Goal: Task Accomplishment & Management: Use online tool/utility

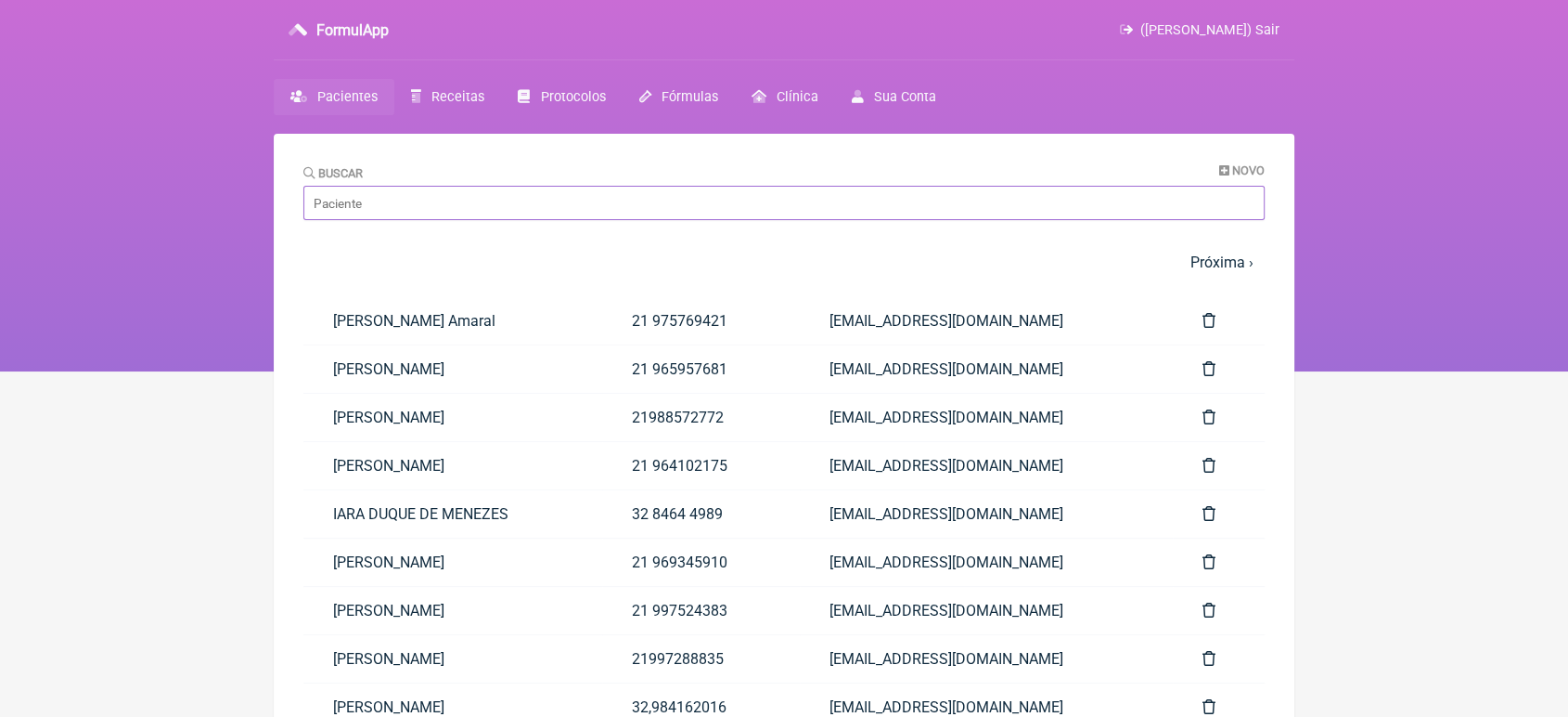
click at [332, 205] on input "Buscar" at bounding box center [784, 202] width 962 height 35
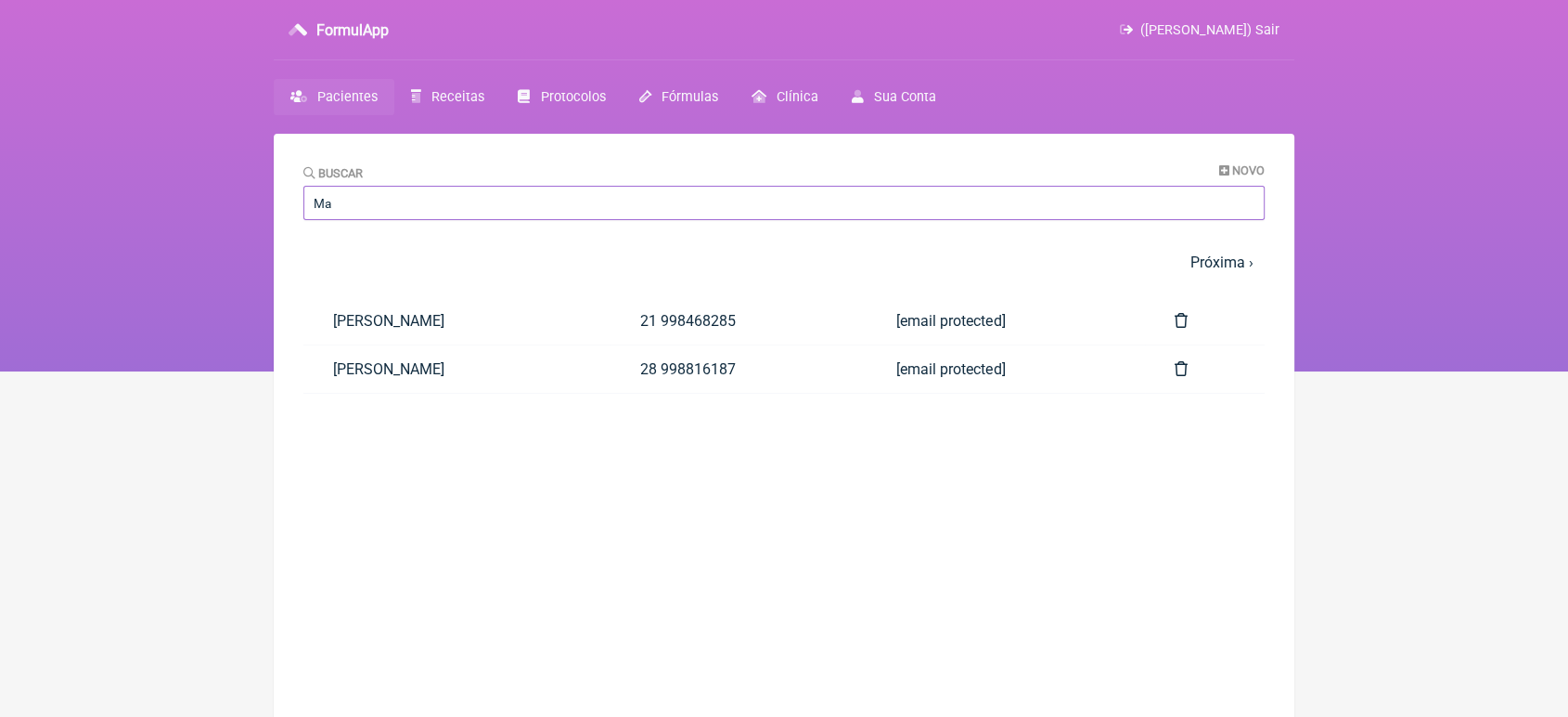
type input "M"
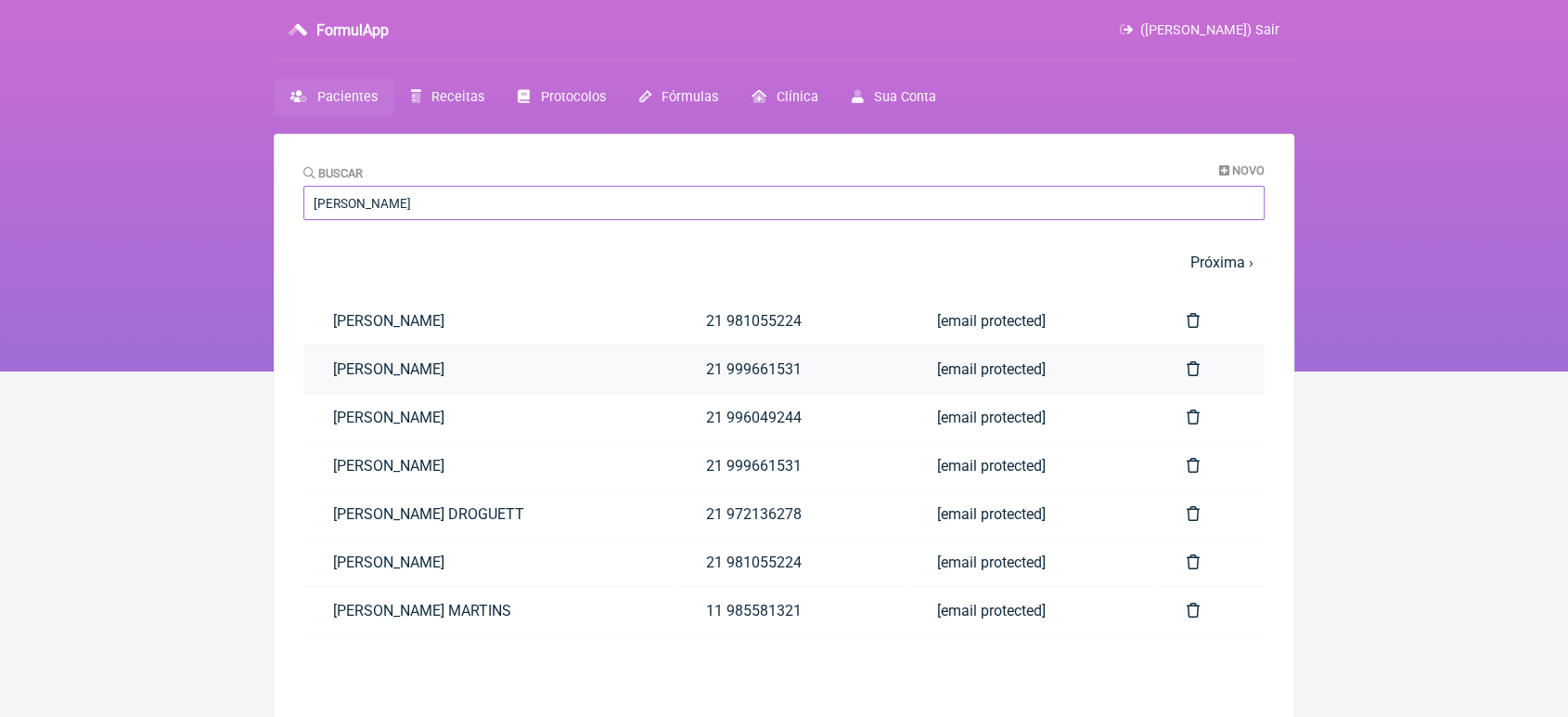
type input "[PERSON_NAME]"
click at [440, 393] on link "[PERSON_NAME]" at bounding box center [490, 369] width 373 height 47
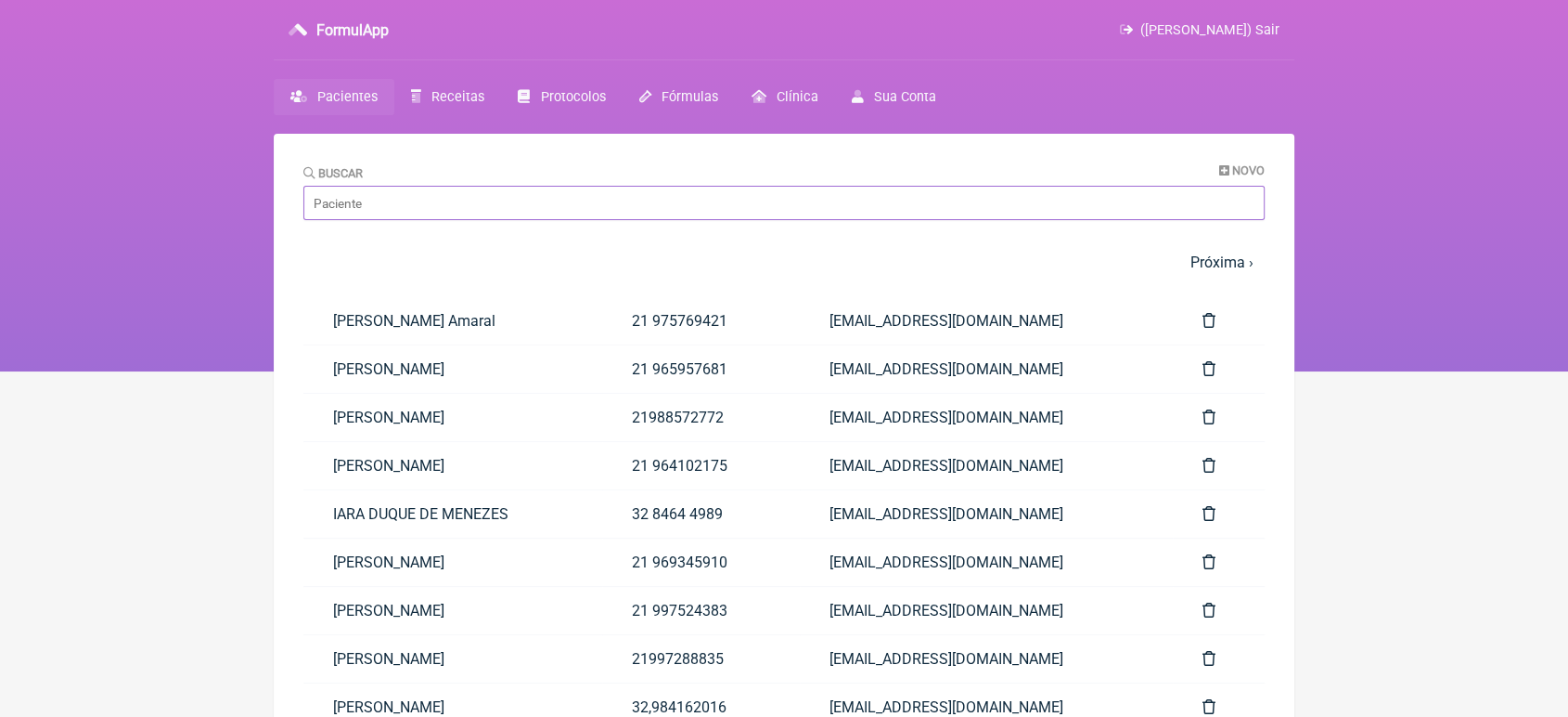
click at [451, 193] on input "Buscar" at bounding box center [784, 202] width 962 height 35
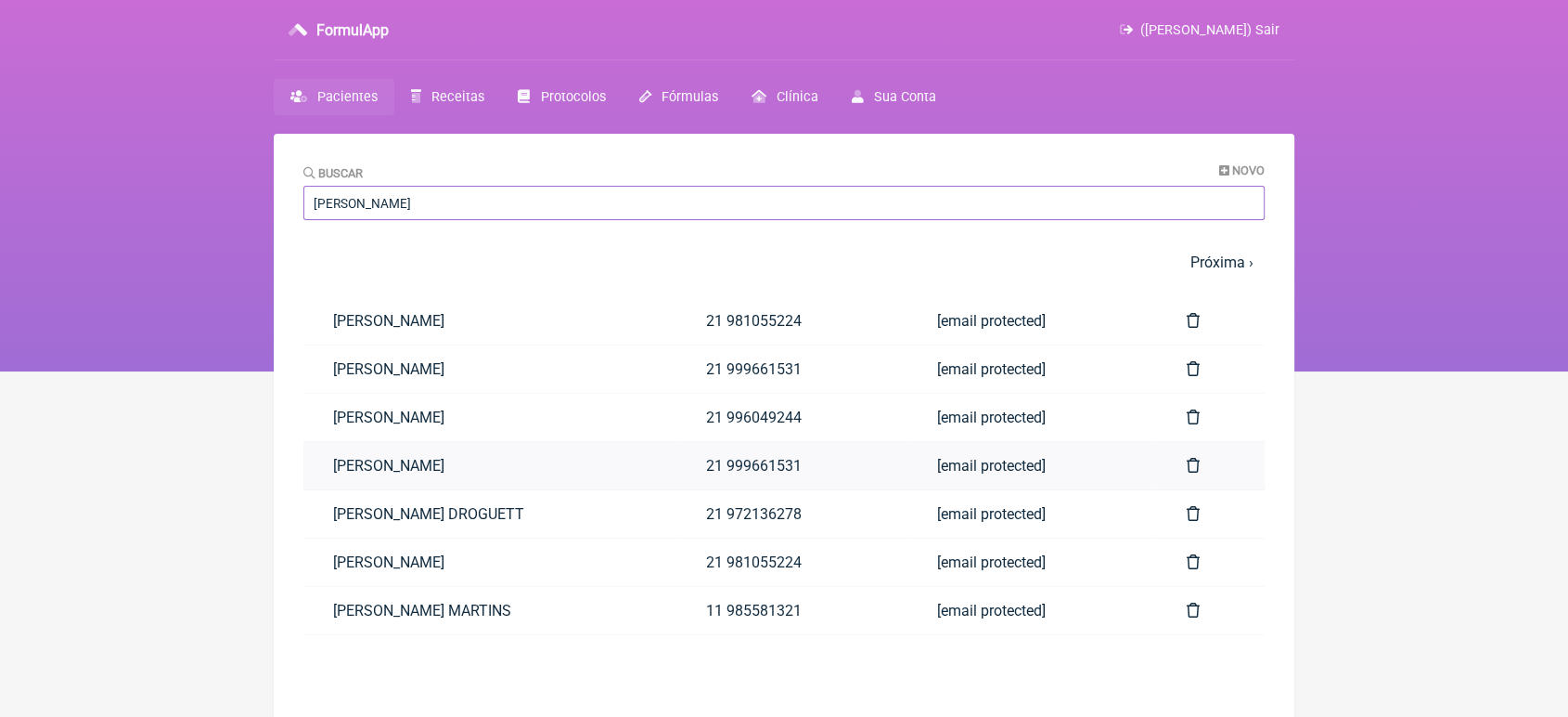
type input "[PERSON_NAME]"
click at [409, 467] on link "[PERSON_NAME]" at bounding box center [490, 466] width 373 height 47
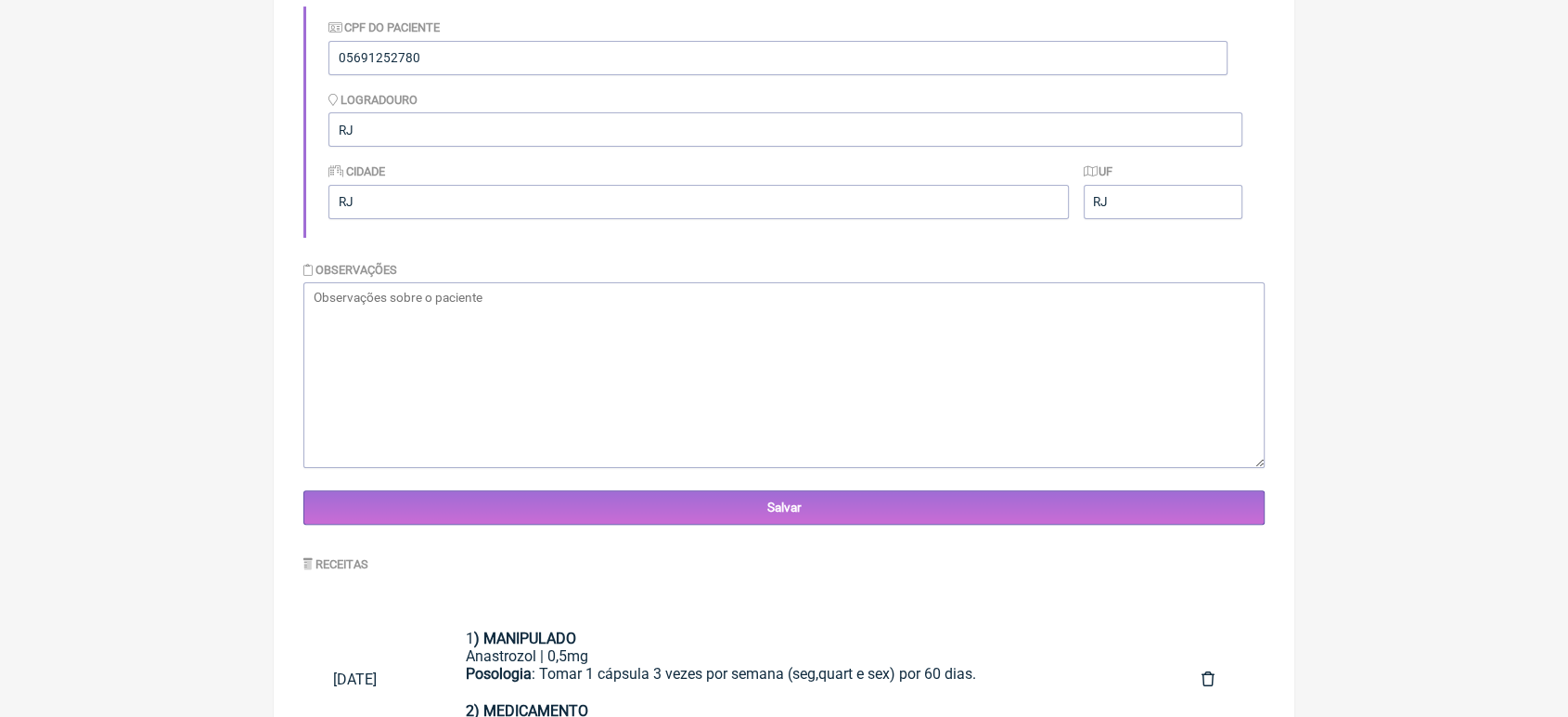
scroll to position [490, 0]
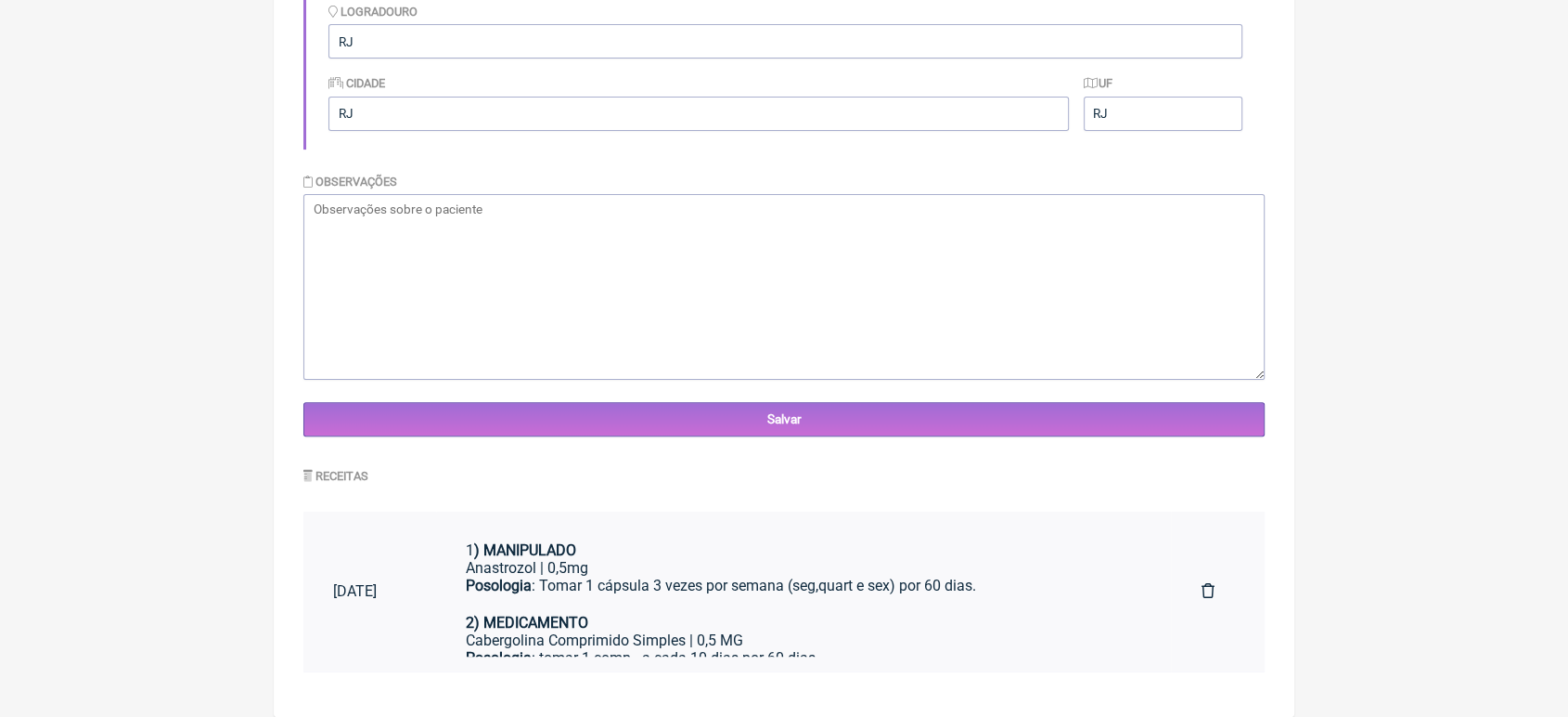
click at [972, 547] on div "1 ) MANIPULADO" at bounding box center [803, 550] width 676 height 18
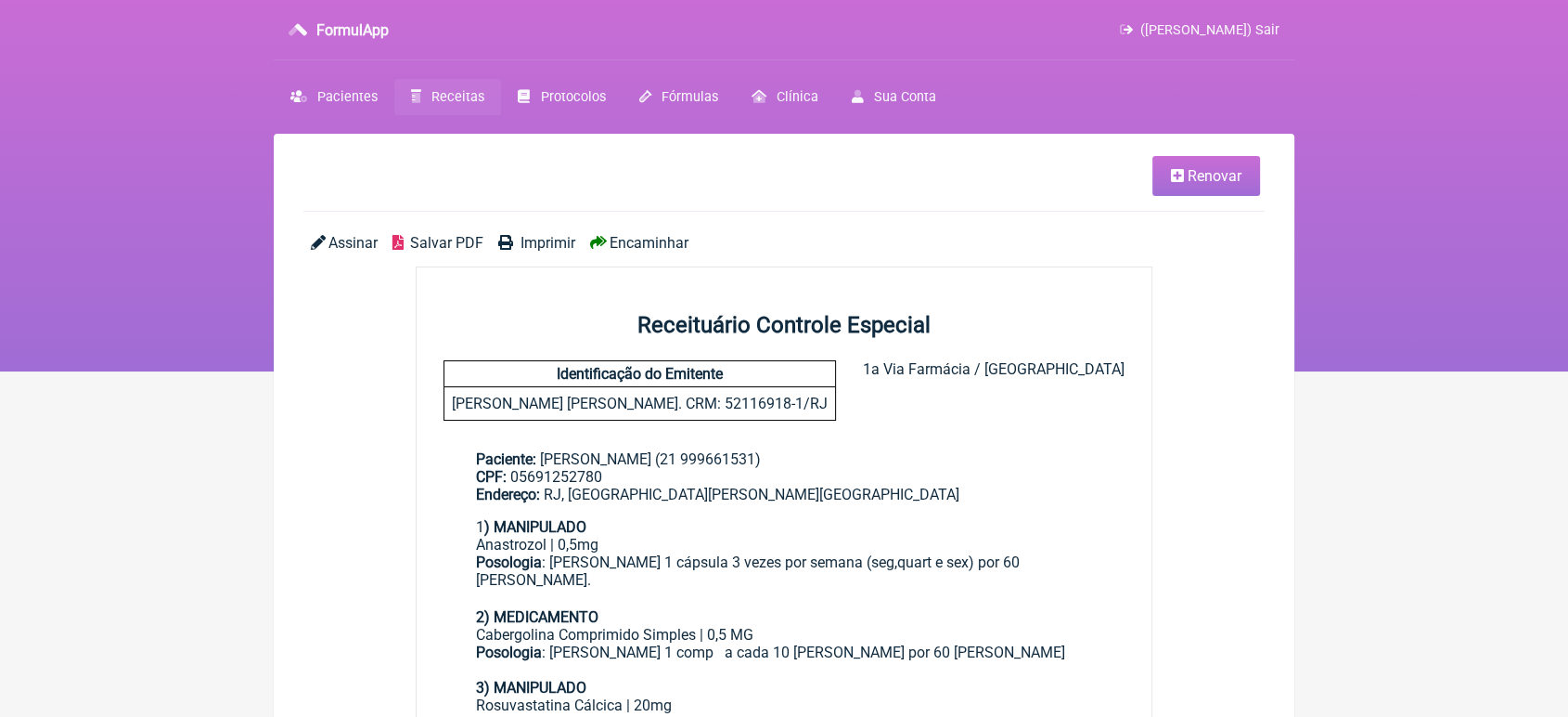
click at [1182, 175] on icon at bounding box center [1177, 175] width 13 height 15
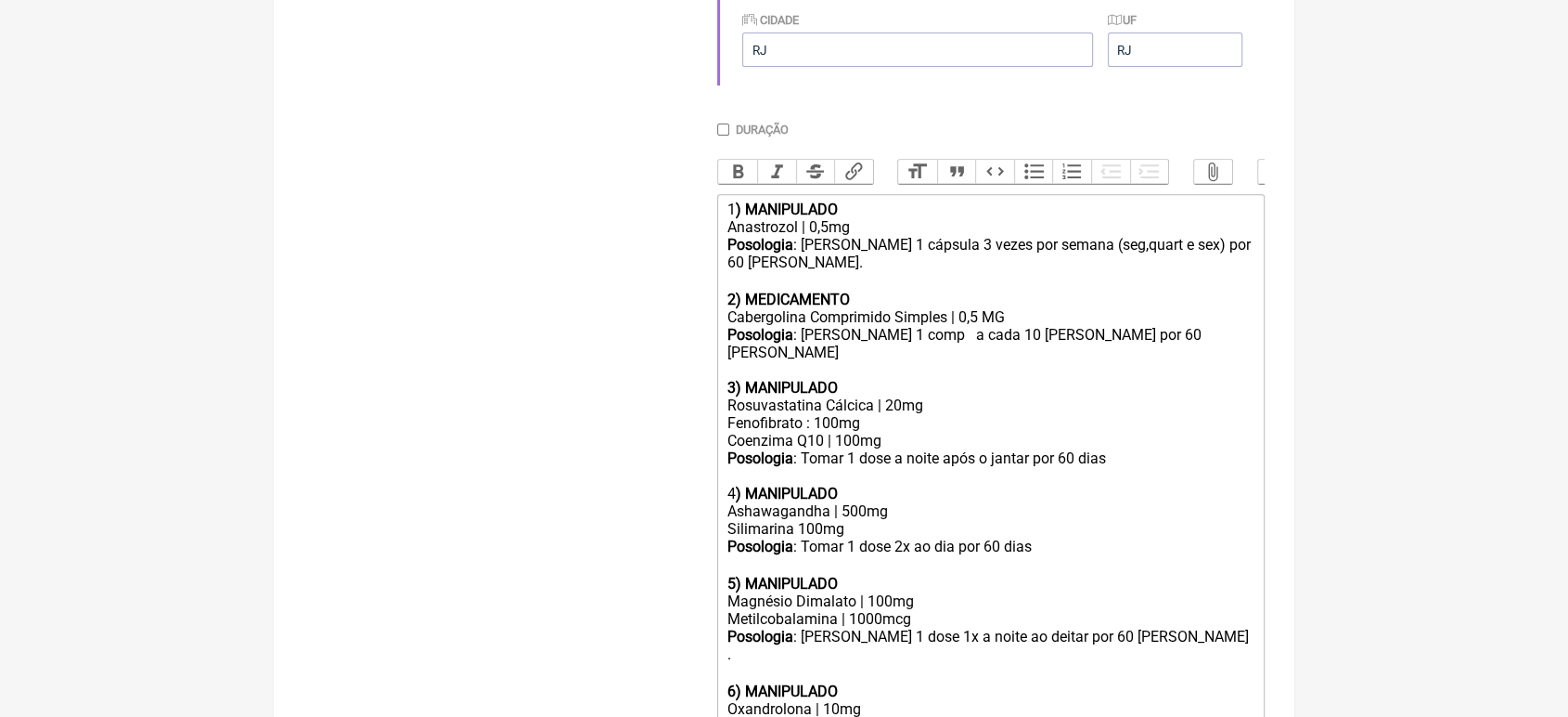
scroll to position [690, 0]
click at [1252, 269] on div "Posologia : [PERSON_NAME] 1 cápsula 3 vezes por semana (seg,quart e sex) por 60…" at bounding box center [991, 270] width 528 height 72
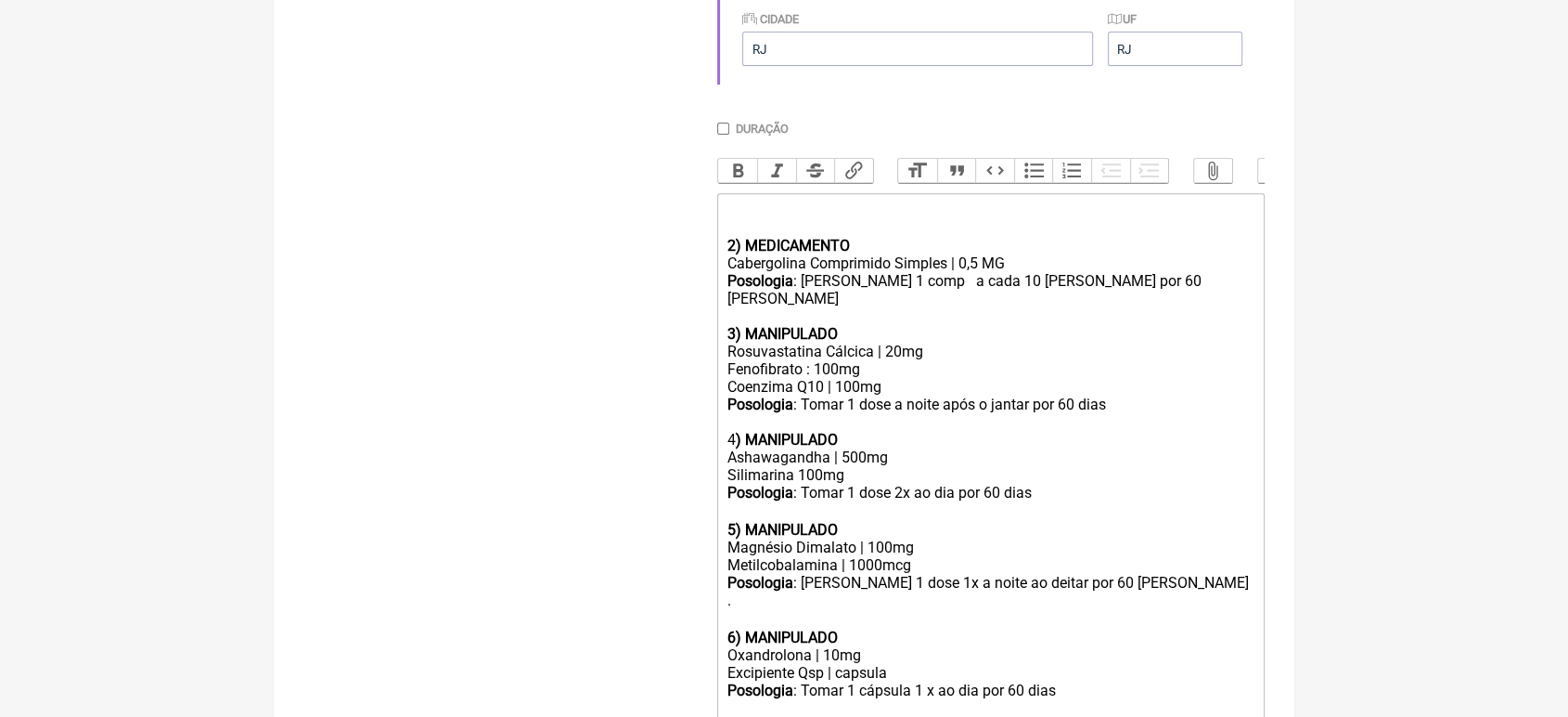
click at [1172, 319] on div "Posologia : tomar 1 comp a cada 10 dias por 60 dias 3) MANIPULADO" at bounding box center [991, 308] width 528 height 71
click at [737, 254] on strong "2) MEDICAMENTO" at bounding box center [789, 246] width 122 height 18
click at [735, 254] on strong "2) MEDICAMENTO" at bounding box center [789, 246] width 122 height 18
click at [734, 341] on strong "3) MANIPULADO" at bounding box center [783, 333] width 110 height 18
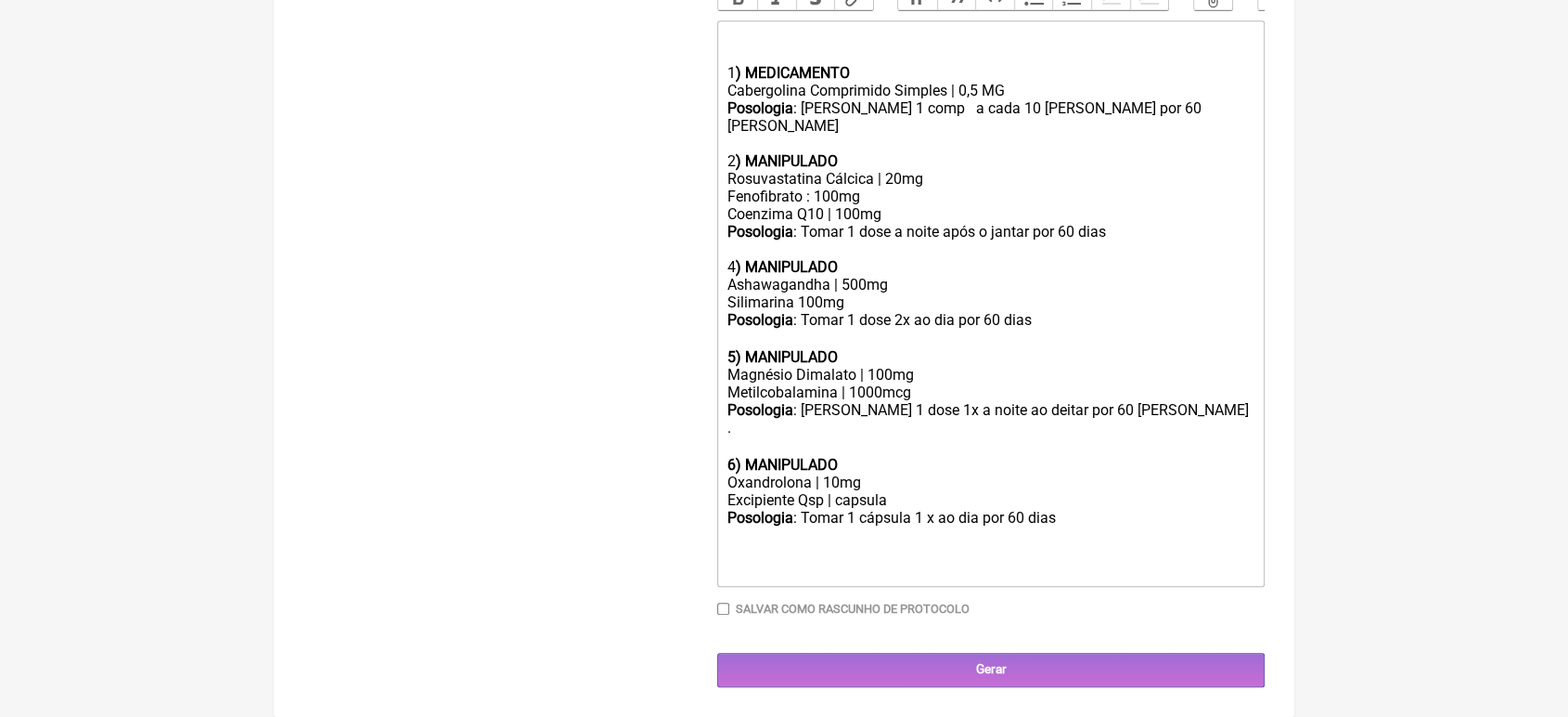
click at [1069, 521] on div "Posologia : [PERSON_NAME] 1 cápsula 1 x ao dia por 60 [PERSON_NAME]" at bounding box center [991, 544] width 528 height 71
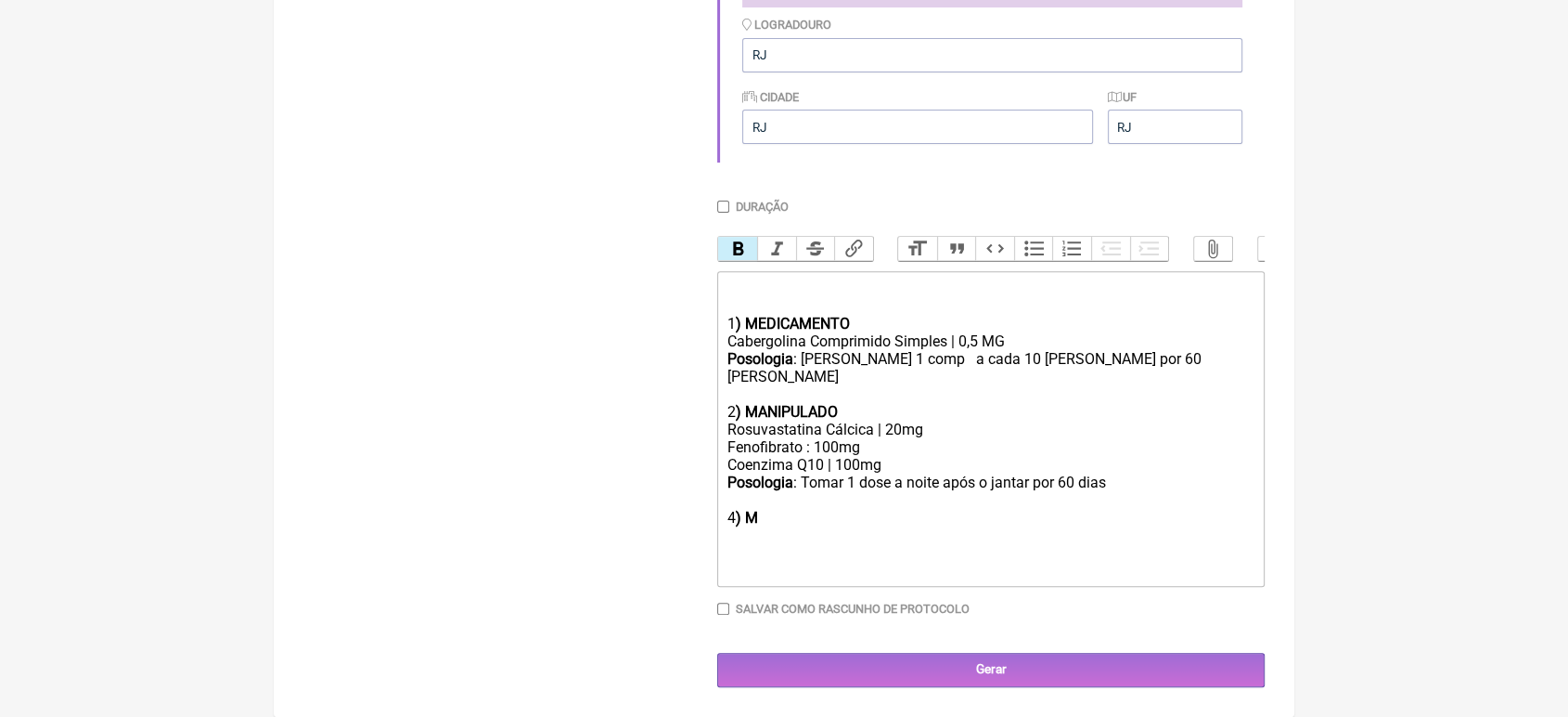
scroll to position [594, 0]
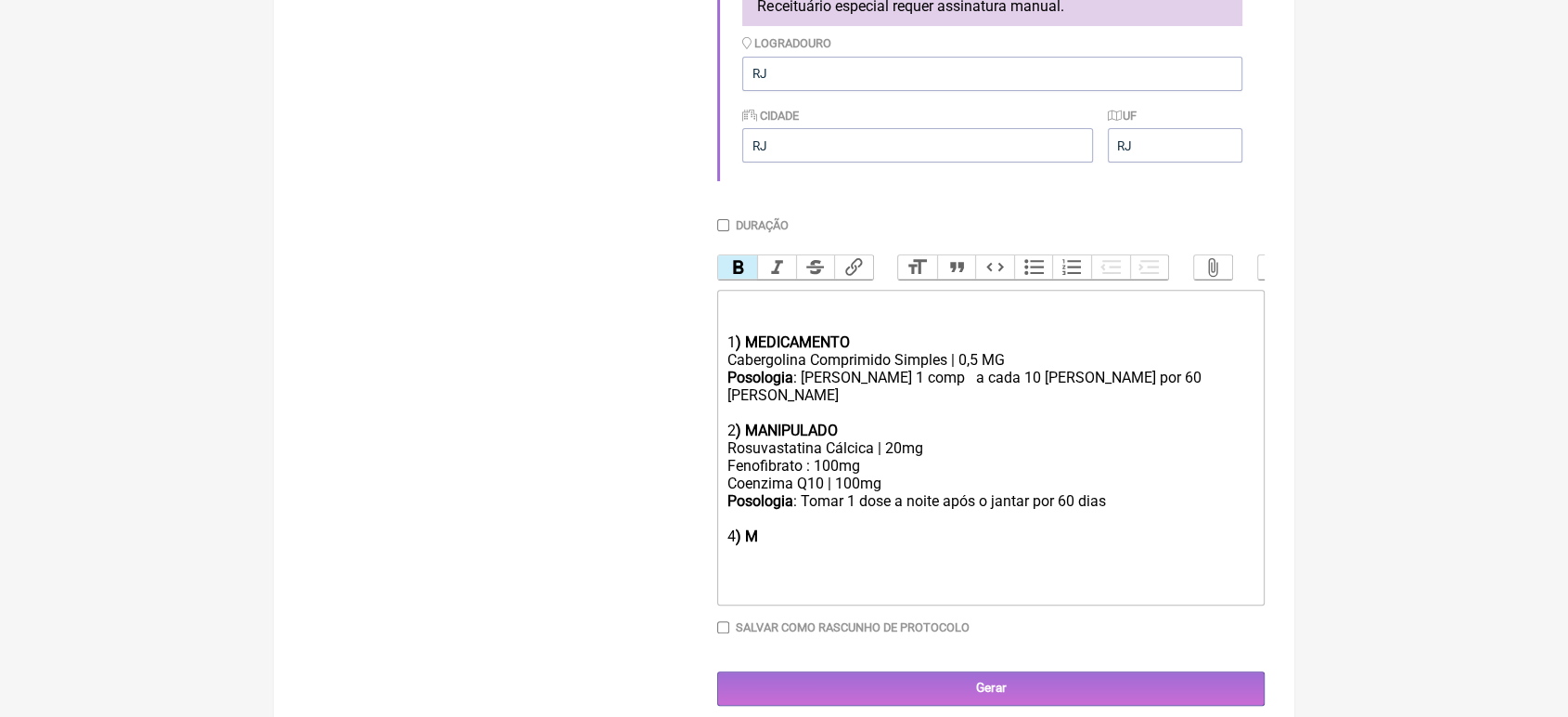
type trix-editor "<div><br></div><div>&nbsp;ㅤ<br>1<strong>) MEDICAMENTO</strong></div><div>Caberg…"
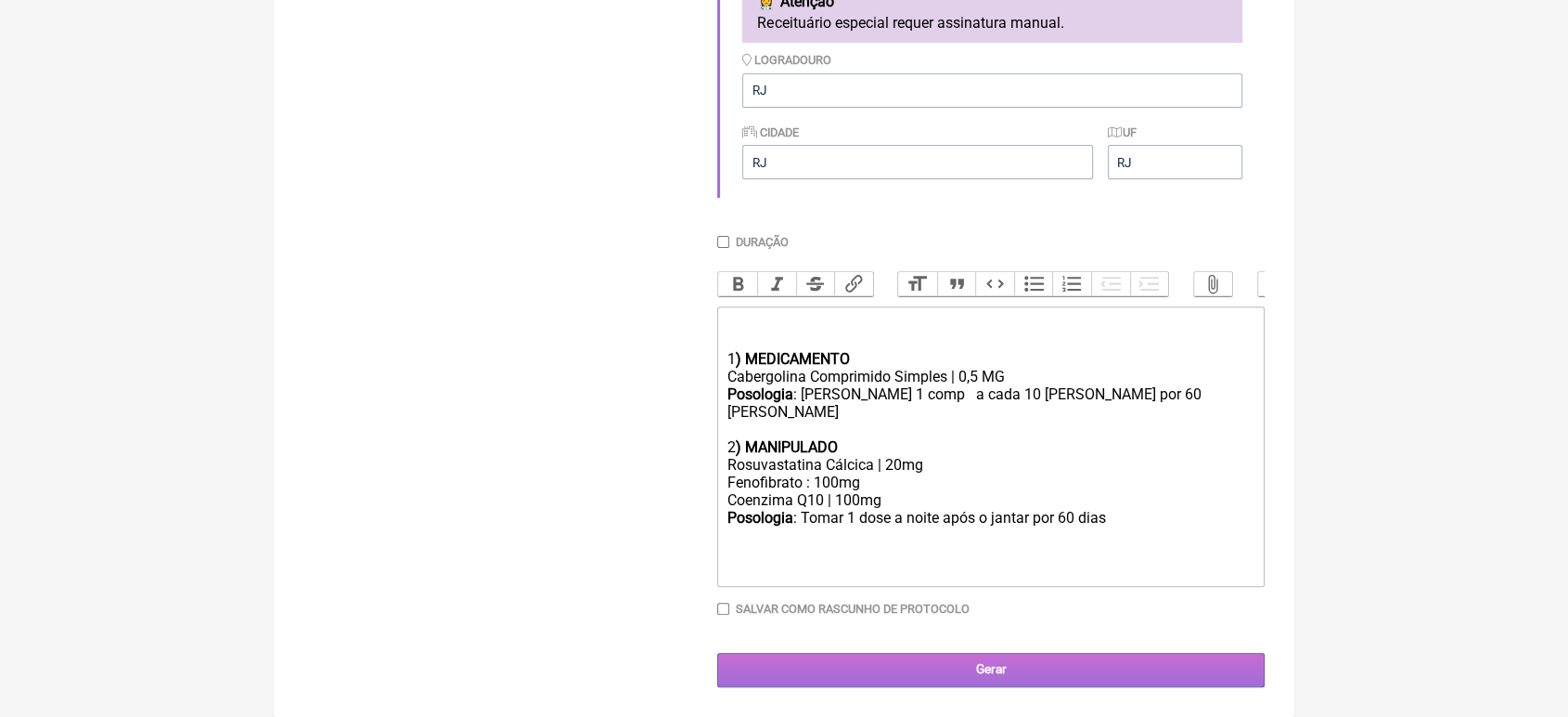
click at [972, 676] on input "Gerar" at bounding box center [990, 670] width 547 height 35
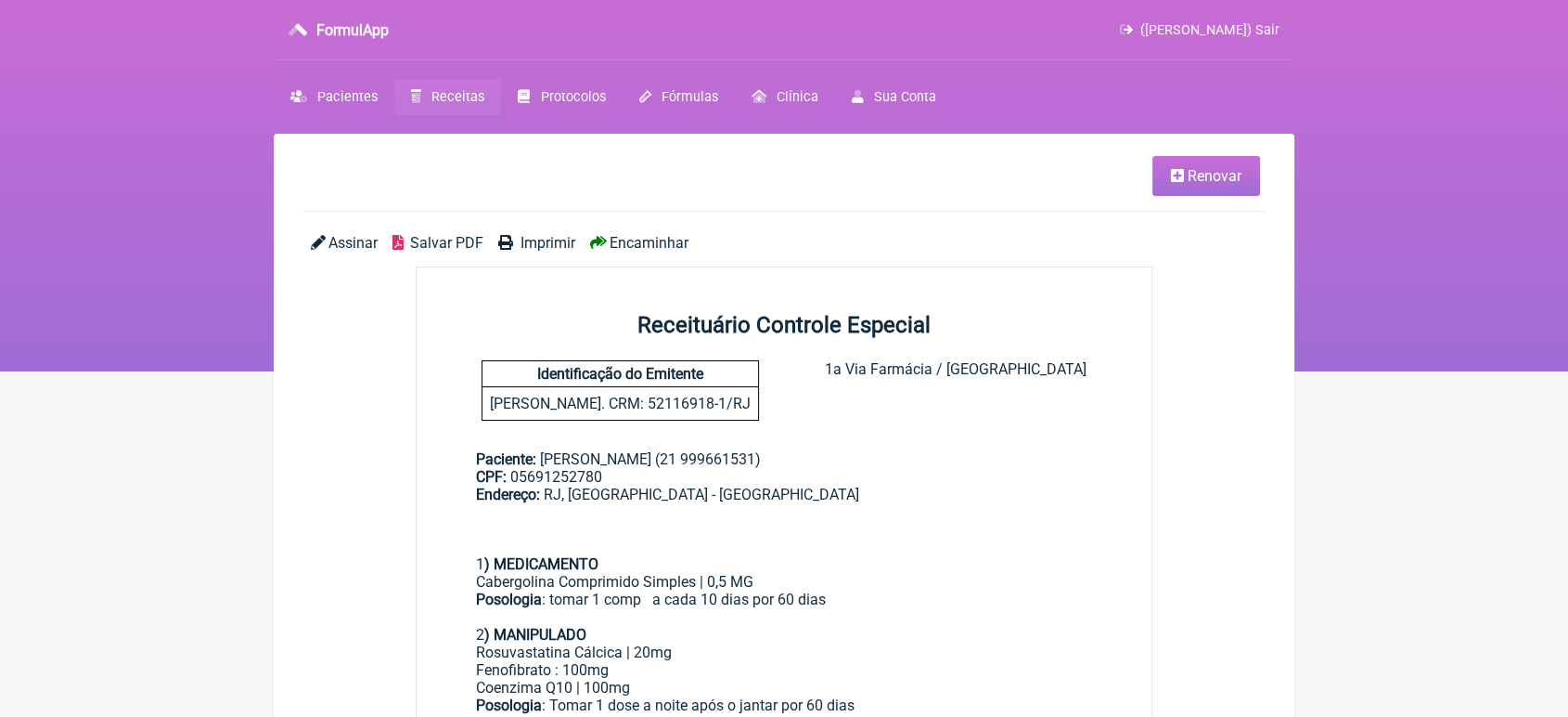
click at [670, 256] on div "Assinar Salvar PDF Imprimir Encaminhar" at bounding box center [784, 250] width 962 height 33
drag, startPoint x: 1567, startPoint y: 115, endPoint x: 1580, endPoint y: 301, distance: 186.5
click at [1567, 301] on html "FormulApp (VINICIUS VIEIRA PASCHOAL) Sair Pacientes Receitas Protocolos Fórmula…" at bounding box center [784, 185] width 1568 height 371
click at [661, 230] on main "Renovar Assinar Salvar PDF Imprimir Encaminhar Receituário Controle Especial Id…" at bounding box center [784, 628] width 1021 height 988
click at [659, 241] on span "Encaminhar" at bounding box center [649, 243] width 79 height 18
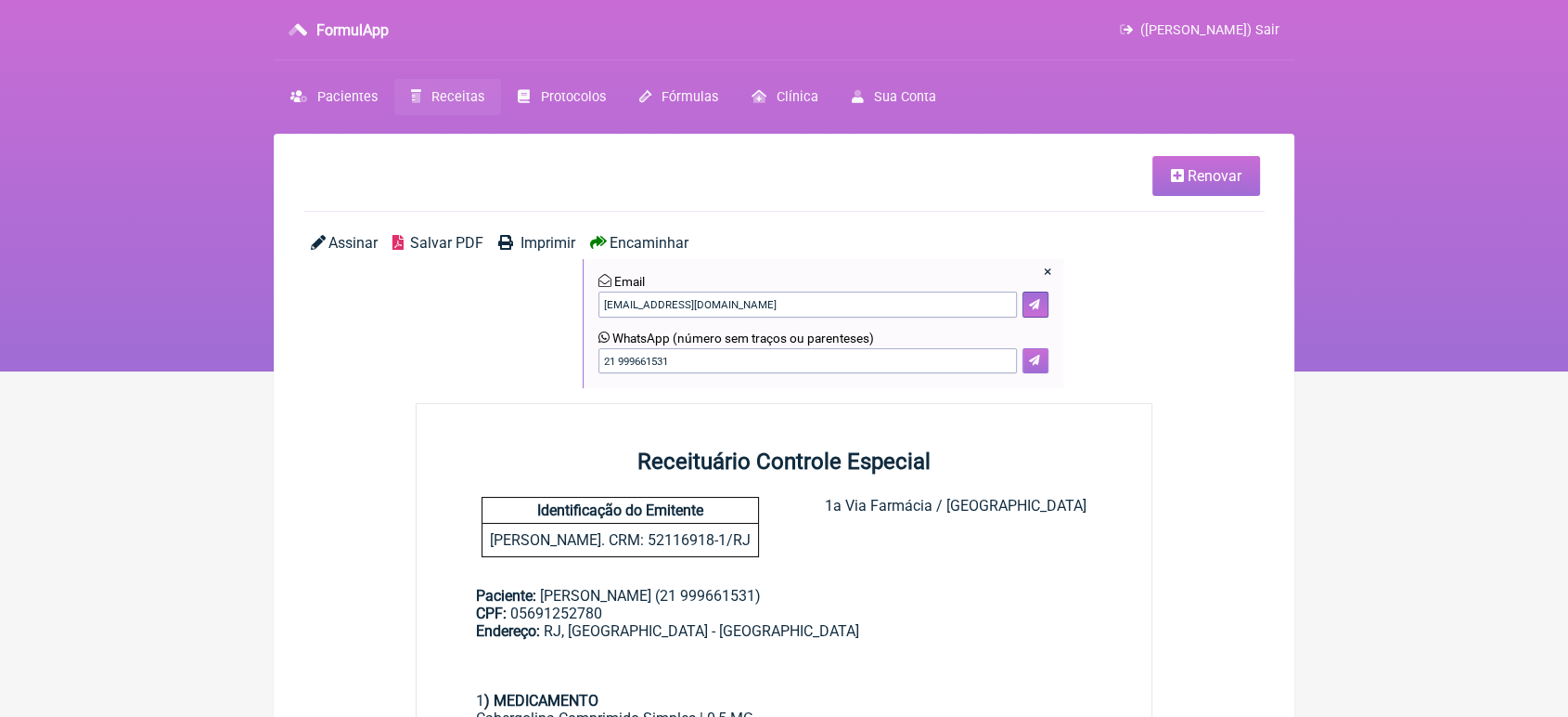
click at [1038, 359] on icon at bounding box center [1034, 359] width 11 height 11
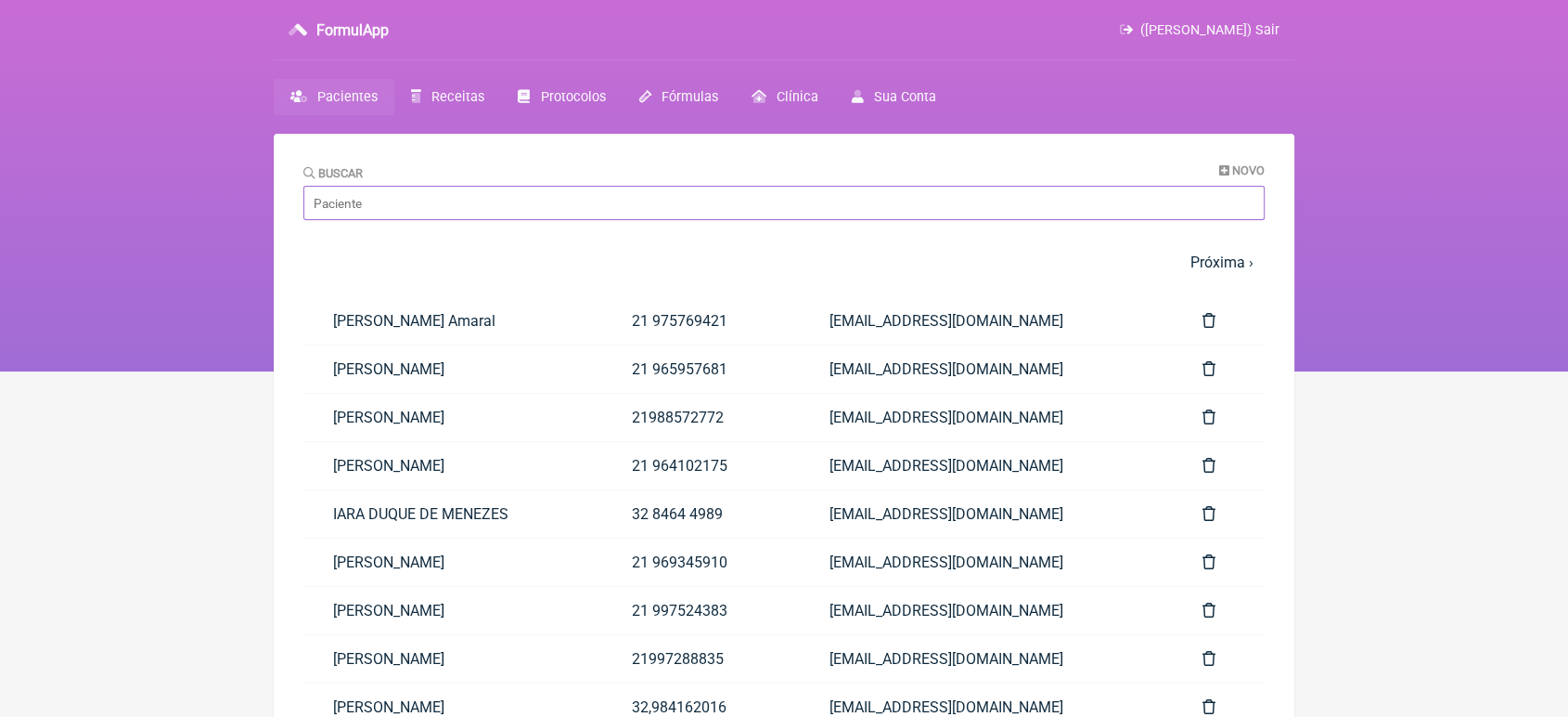
click at [388, 195] on input "Buscar" at bounding box center [784, 202] width 962 height 35
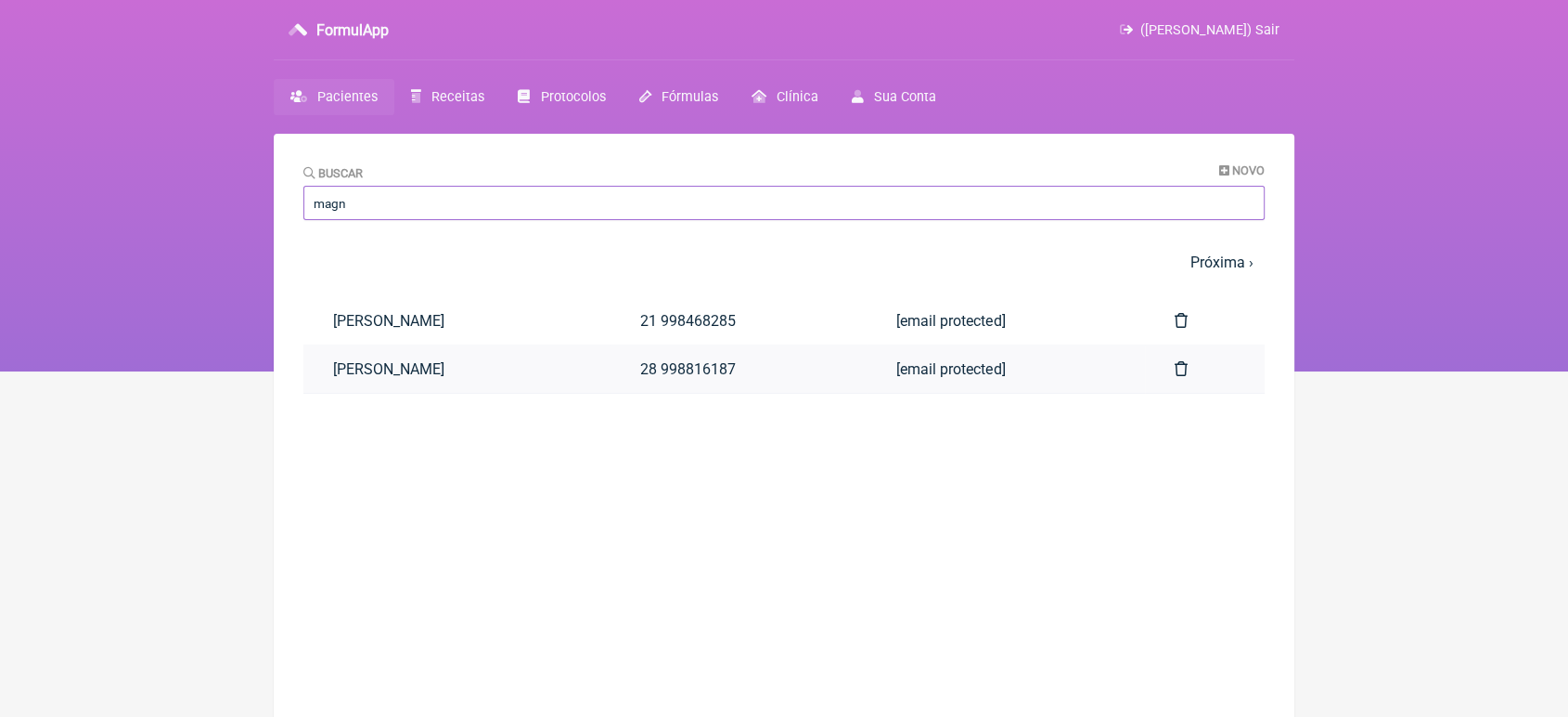
type input "magn"
click at [469, 366] on link "[PERSON_NAME]" at bounding box center [457, 369] width 307 height 47
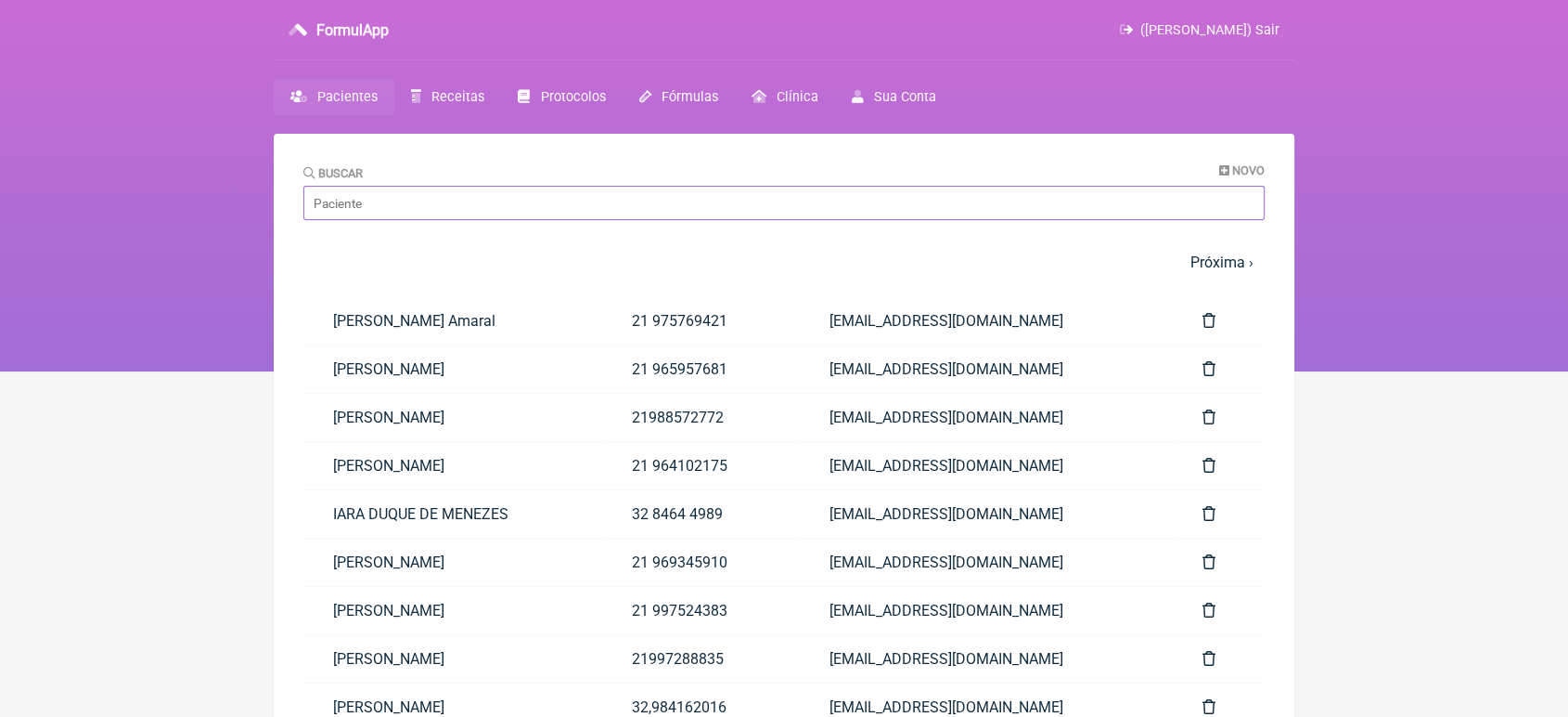
click at [383, 198] on input "Buscar" at bounding box center [784, 202] width 962 height 35
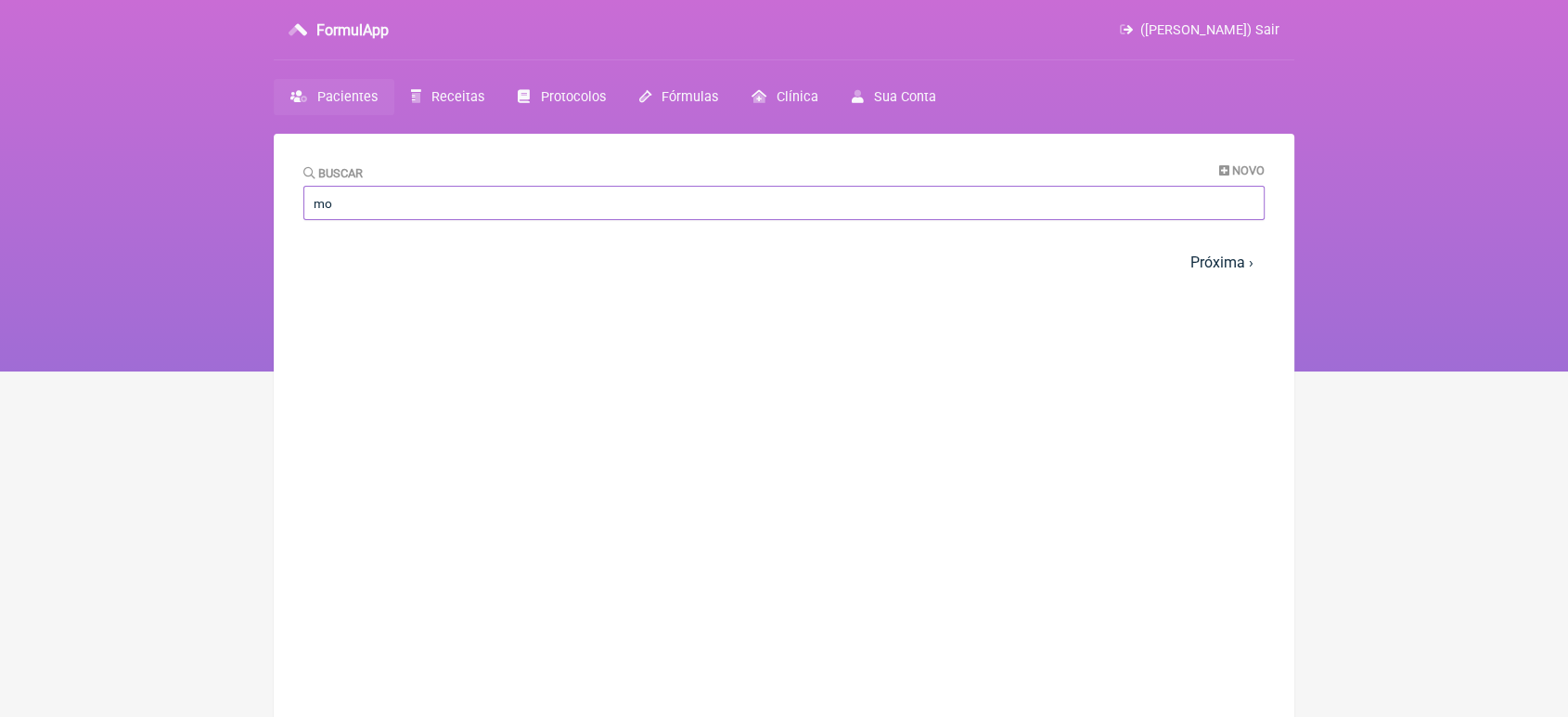
type input "m"
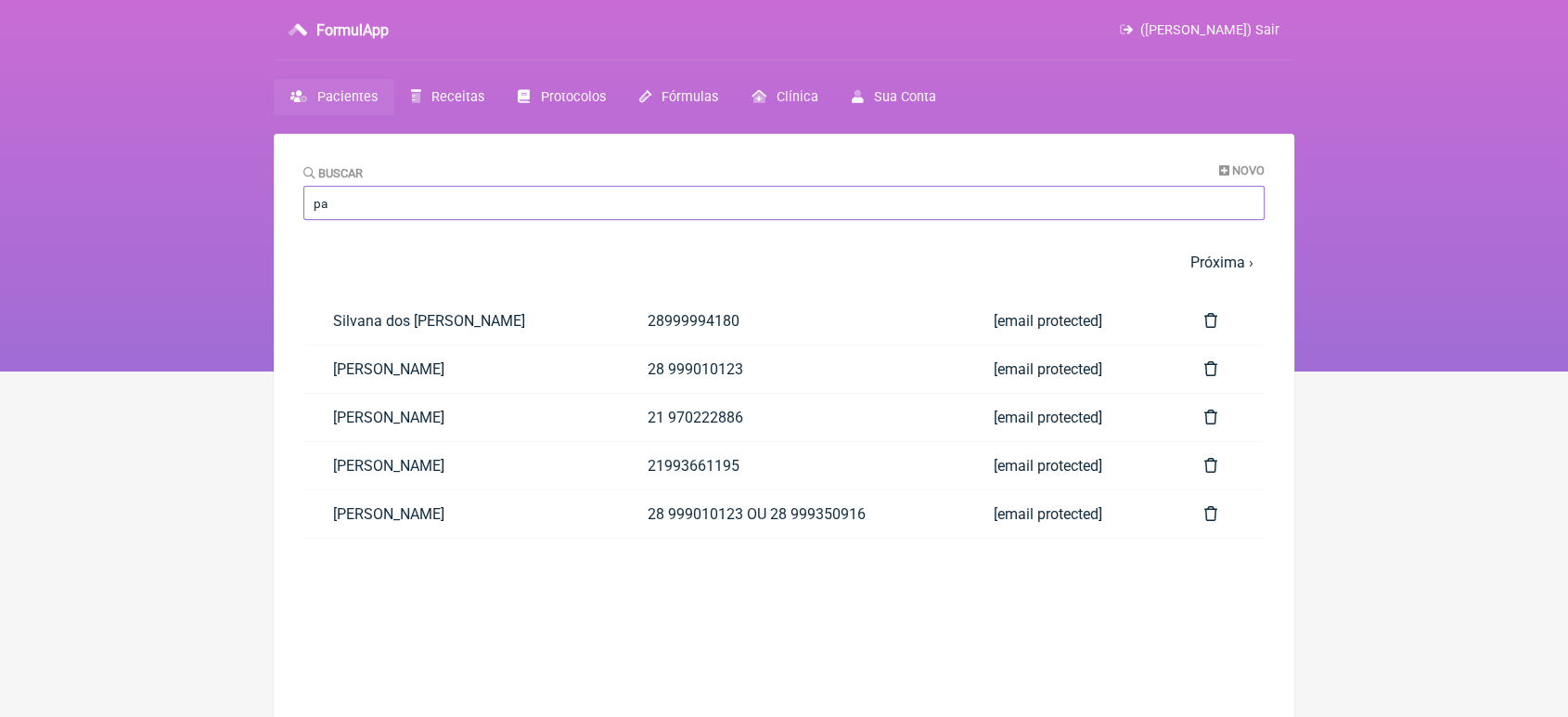
type input "p"
